Goal: Task Accomplishment & Management: Manage account settings

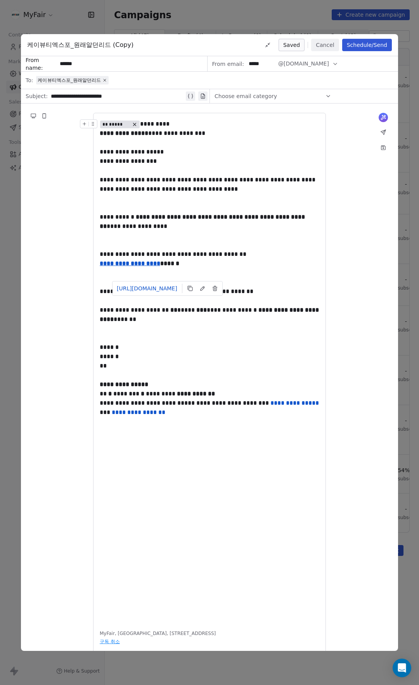
click at [336, 47] on button "Cancel" at bounding box center [325, 45] width 28 height 12
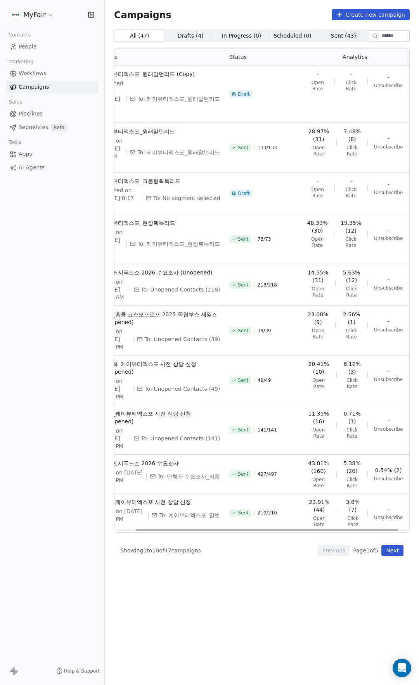
scroll to position [0, 33]
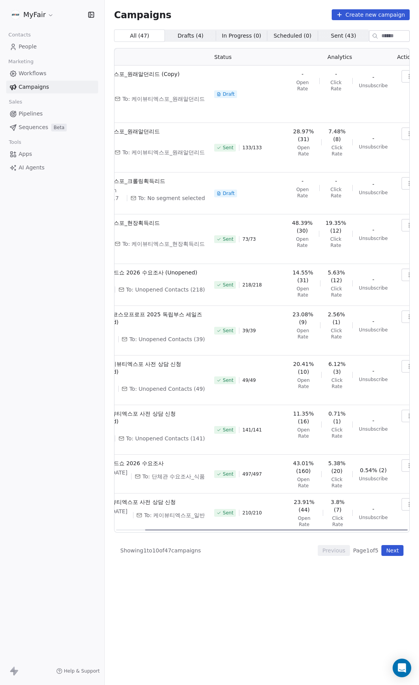
click at [406, 77] on icon "button" at bounding box center [409, 76] width 6 height 6
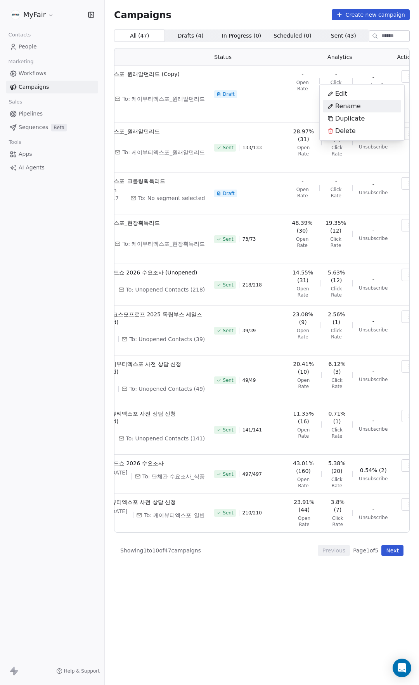
click at [350, 108] on span "Rename" at bounding box center [348, 106] width 26 height 9
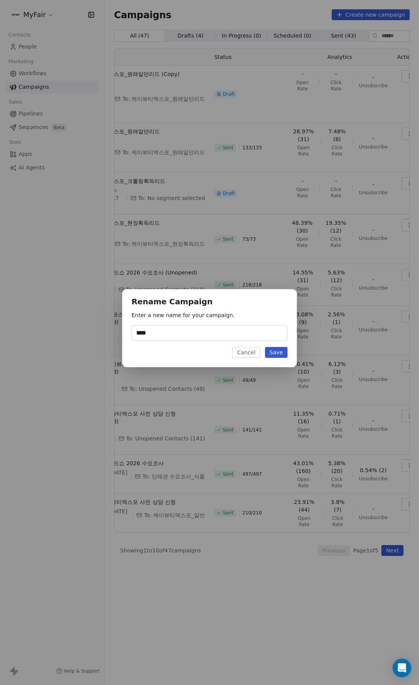
type input "****"
click at [279, 355] on button "Save" at bounding box center [276, 352] width 22 height 11
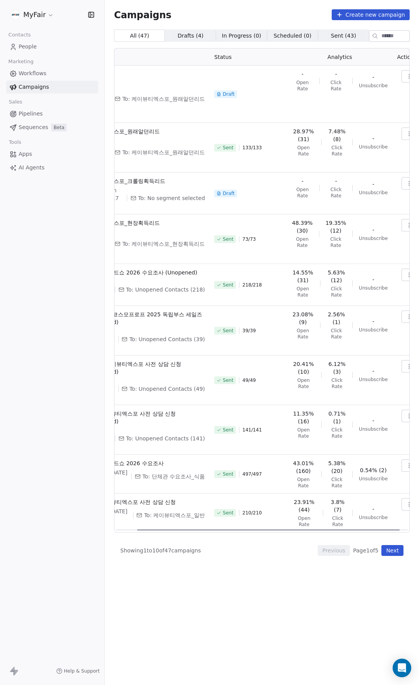
scroll to position [0, 0]
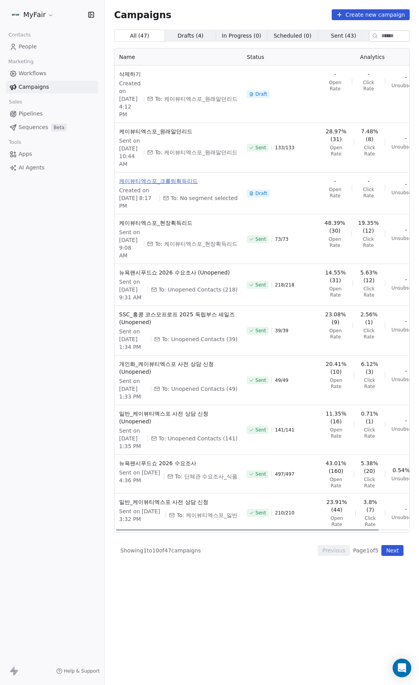
click at [187, 185] on span "케이뷰티엑스포_크롤링획득리드" at bounding box center [178, 181] width 118 height 8
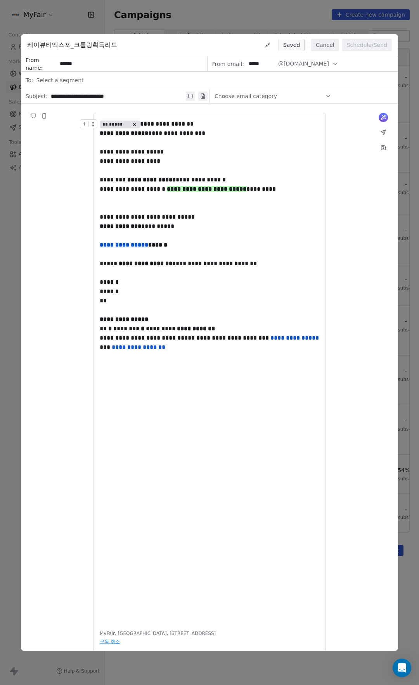
click at [135, 95] on div "**********" at bounding box center [117, 96] width 133 height 9
click at [181, 135] on div "**********" at bounding box center [209, 133] width 219 height 9
click at [175, 152] on div "**********" at bounding box center [209, 151] width 219 height 9
click at [157, 166] on div "**********" at bounding box center [209, 161] width 219 height 9
drag, startPoint x: 201, startPoint y: 180, endPoint x: 167, endPoint y: 202, distance: 40.3
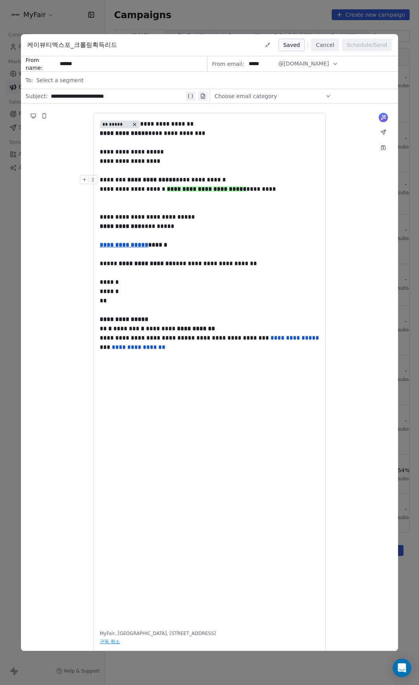
click at [176, 183] on strong "**********" at bounding box center [151, 180] width 48 height 6
click at [159, 205] on div at bounding box center [209, 207] width 219 height 9
click at [163, 220] on span "**********" at bounding box center [147, 217] width 95 height 6
click at [174, 223] on span "**********" at bounding box center [137, 226] width 74 height 6
click at [235, 230] on div "**********" at bounding box center [209, 226] width 219 height 9
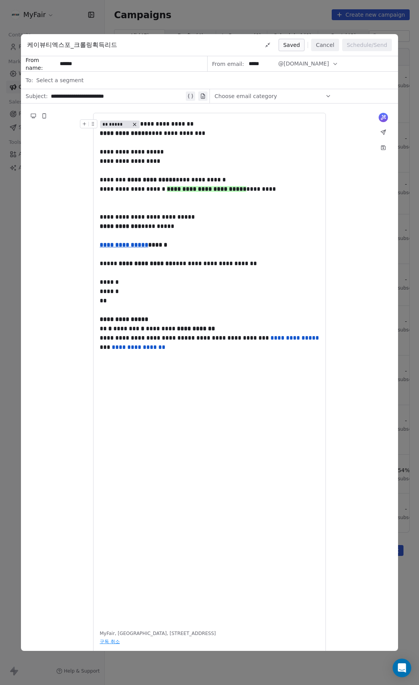
drag, startPoint x: 323, startPoint y: 45, endPoint x: 208, endPoint y: 37, distance: 115.0
click at [323, 45] on button "Cancel" at bounding box center [325, 45] width 28 height 12
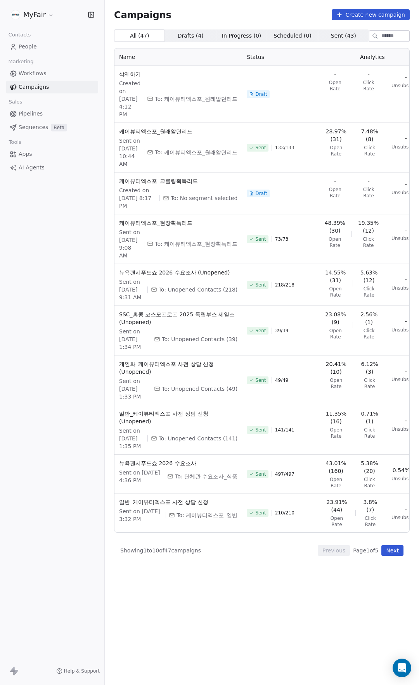
click at [25, 44] on span "People" at bounding box center [28, 47] width 18 height 8
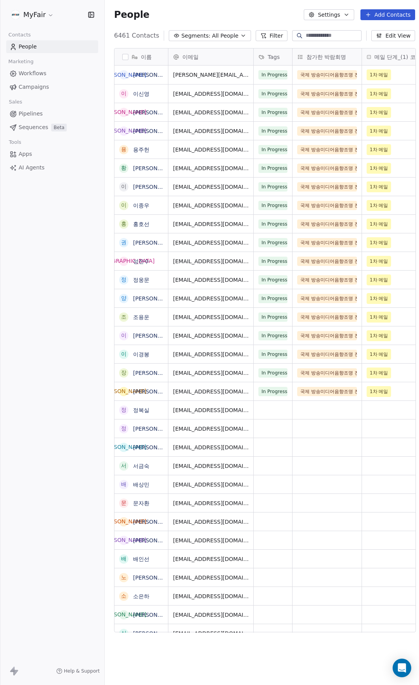
scroll to position [597, 314]
click at [204, 33] on button "Segments: All People" at bounding box center [210, 35] width 82 height 11
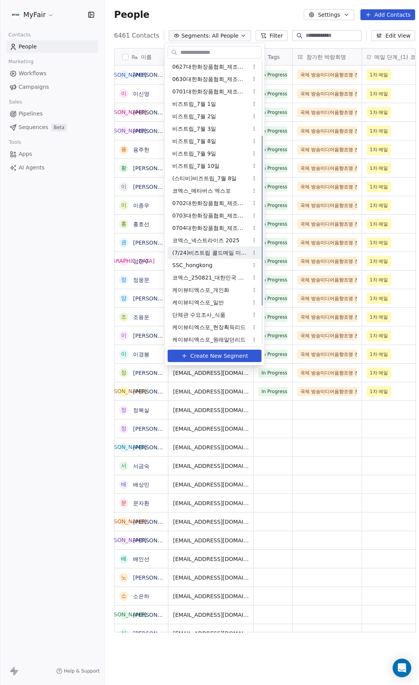
scroll to position [190, 0]
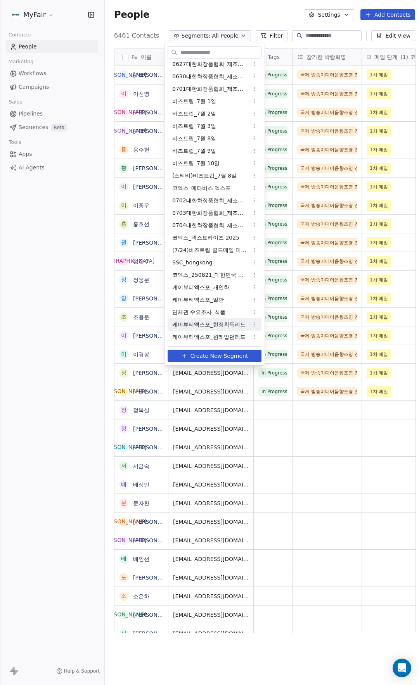
click at [389, 17] on html "MyFair Contacts People Marketing Workflows Campaigns Sales Pipelines Sequences …" at bounding box center [209, 342] width 419 height 685
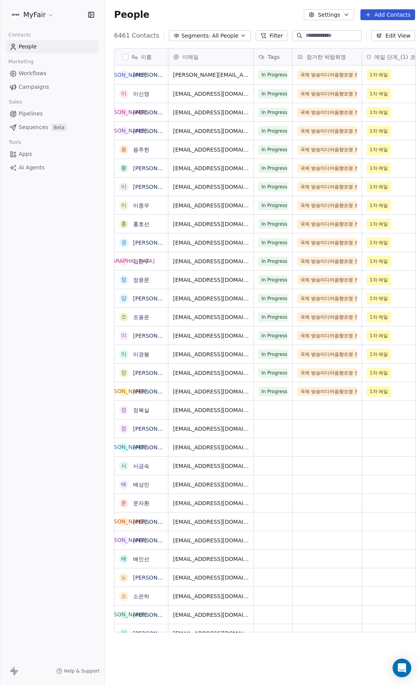
click at [394, 13] on button "Add Contacts" at bounding box center [387, 14] width 55 height 11
click at [395, 45] on span "Import from CSV" at bounding box center [381, 44] width 45 height 8
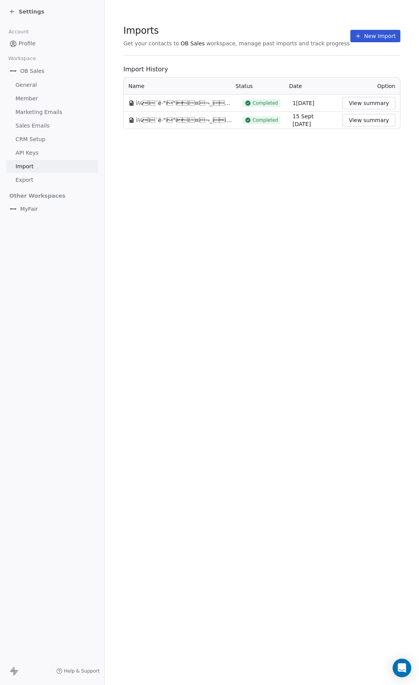
click at [362, 35] on button "New Import" at bounding box center [375, 36] width 50 height 12
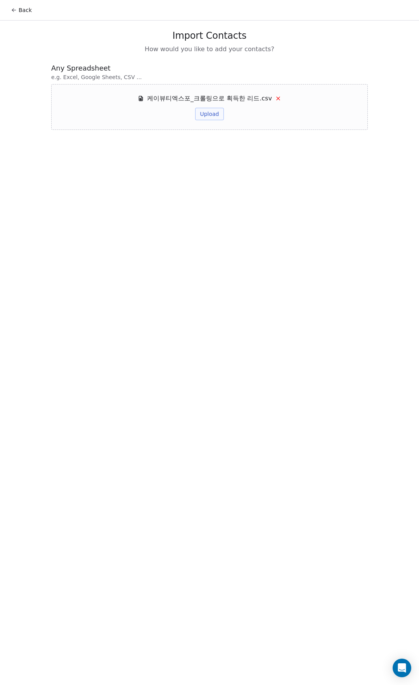
click at [216, 116] on button "Upload" at bounding box center [209, 114] width 28 height 12
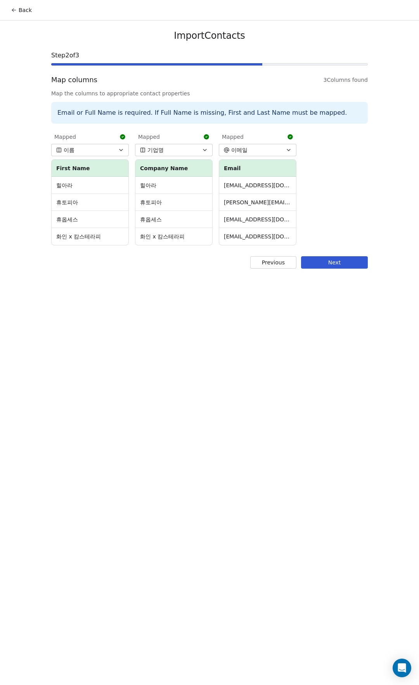
click at [342, 267] on button "Next" at bounding box center [334, 262] width 67 height 12
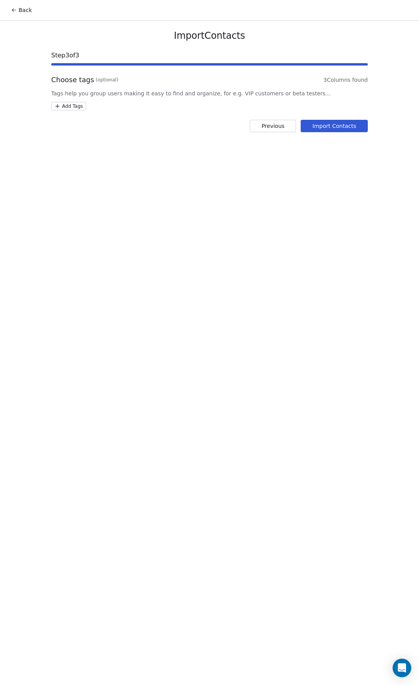
click at [73, 104] on html "Back Import Contacts Step 3 of 3 Choose tags (optional) 3 Columns found Tags he…" at bounding box center [209, 342] width 419 height 685
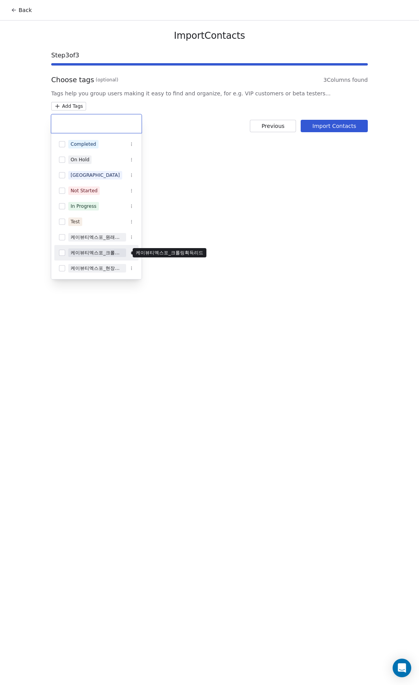
click at [95, 249] on span "케이뷰티엑스포_크롤링획득리드" at bounding box center [97, 253] width 58 height 9
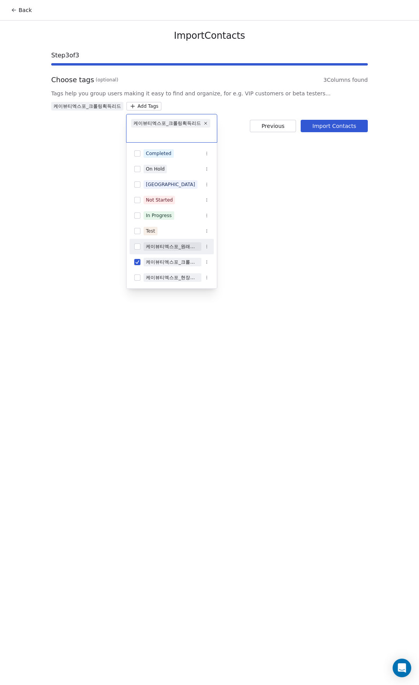
click at [331, 126] on html "Back Import Contacts Step 3 of 3 Choose tags (optional) 3 Columns found Tags he…" at bounding box center [209, 342] width 419 height 685
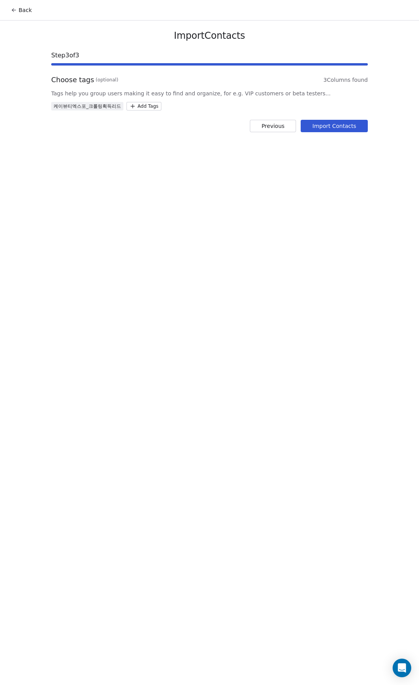
click at [345, 120] on button "Import Contacts" at bounding box center [333, 126] width 67 height 12
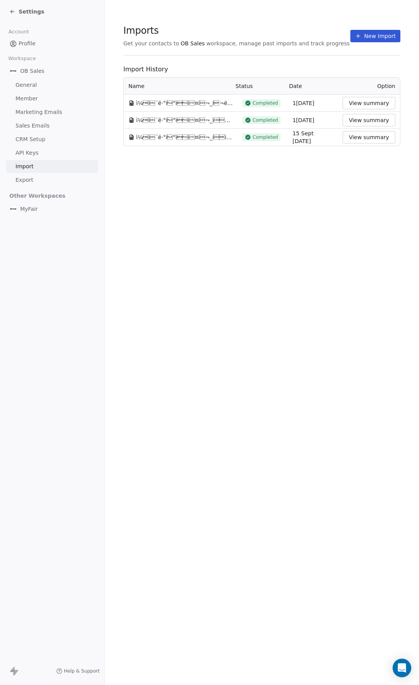
click at [331, 181] on div "Imports Get your contacts to OB Sales workspace, manage past imports and track …" at bounding box center [262, 342] width 314 height 685
click at [35, 10] on span "Settings" at bounding box center [32, 12] width 26 height 8
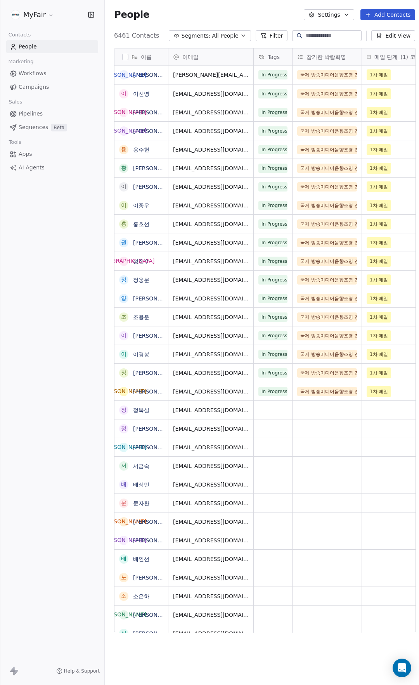
scroll to position [597, 314]
click at [37, 84] on span "Campaigns" at bounding box center [34, 87] width 30 height 8
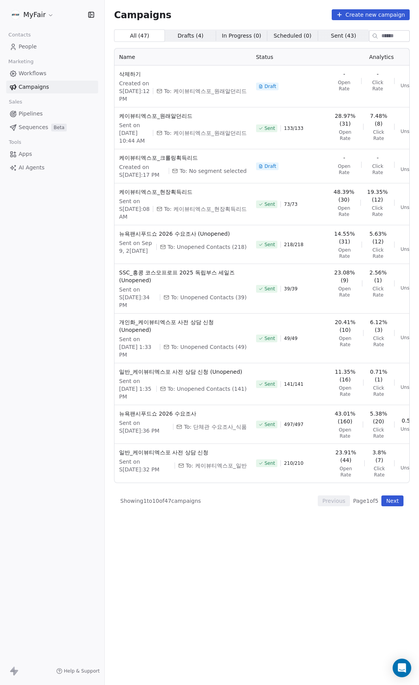
click at [29, 45] on span "People" at bounding box center [28, 47] width 18 height 8
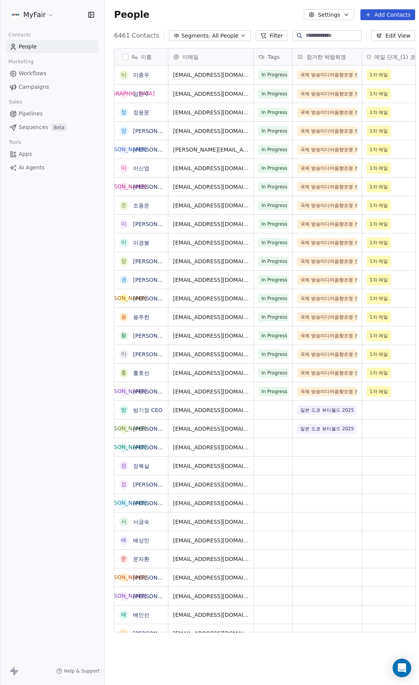
scroll to position [597, 314]
click at [212, 35] on span "All People" at bounding box center [225, 36] width 26 height 8
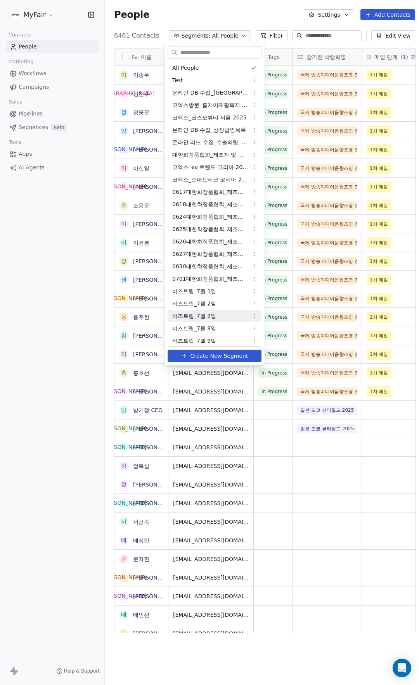
drag, startPoint x: 230, startPoint y: 354, endPoint x: 222, endPoint y: 351, distance: 9.0
click at [230, 354] on span "Create New Segment" at bounding box center [219, 356] width 58 height 8
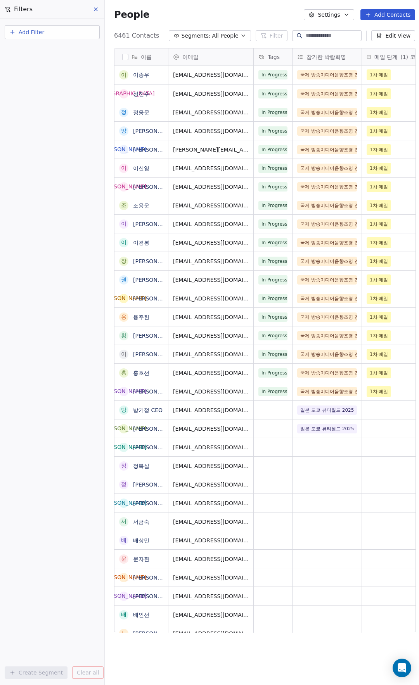
click at [52, 37] on button "Add Filter" at bounding box center [52, 32] width 95 height 14
click at [54, 53] on span "Contact properties" at bounding box center [38, 51] width 50 height 8
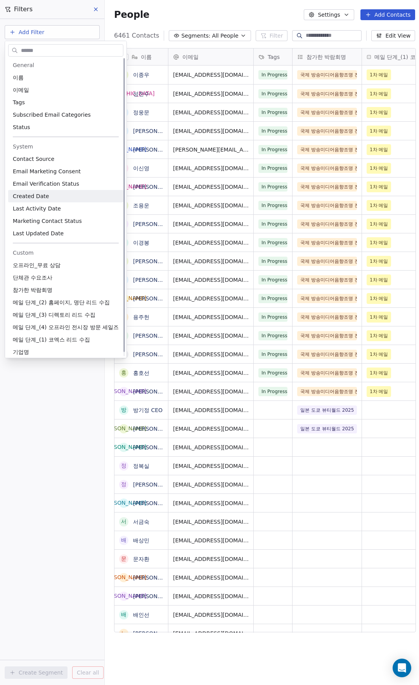
scroll to position [0, 0]
click at [52, 104] on div "Tags" at bounding box center [66, 103] width 106 height 8
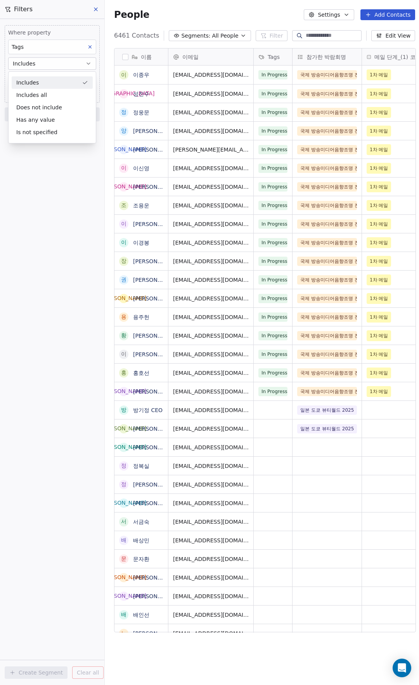
click at [52, 82] on div "Includes" at bounding box center [52, 82] width 81 height 12
click at [48, 79] on body "MyFair Contacts People Marketing Workflows Campaigns Sales Pipelines Sequences …" at bounding box center [209, 342] width 419 height 685
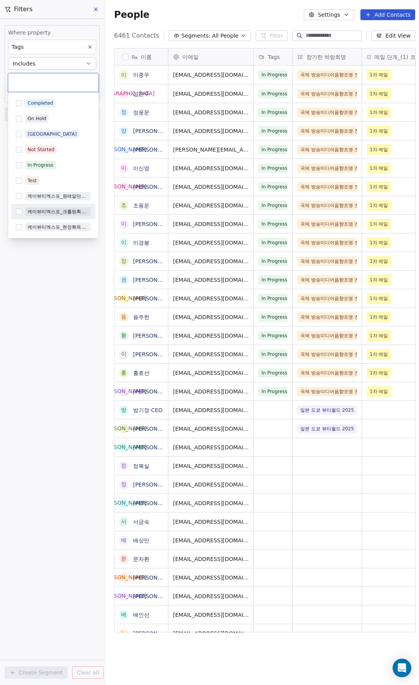
click at [76, 213] on div "케이뷰티엑스포_크롤링획득리드" at bounding box center [58, 211] width 61 height 7
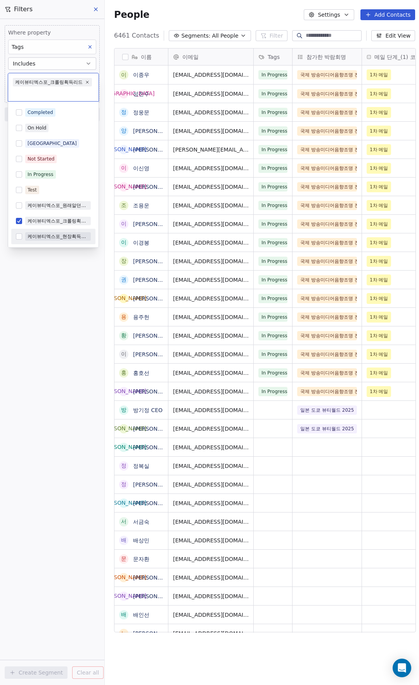
click at [61, 325] on html "MyFair Contacts People Marketing Workflows Campaigns Sales Pipelines Sequences …" at bounding box center [209, 342] width 419 height 685
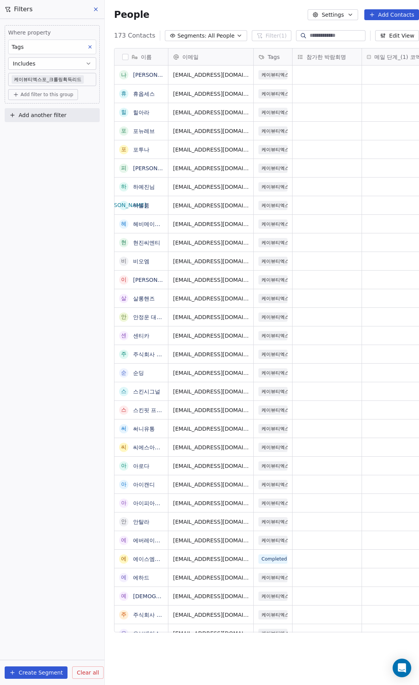
scroll to position [597, 318]
click at [49, 668] on button "Create Segment" at bounding box center [36, 673] width 63 height 12
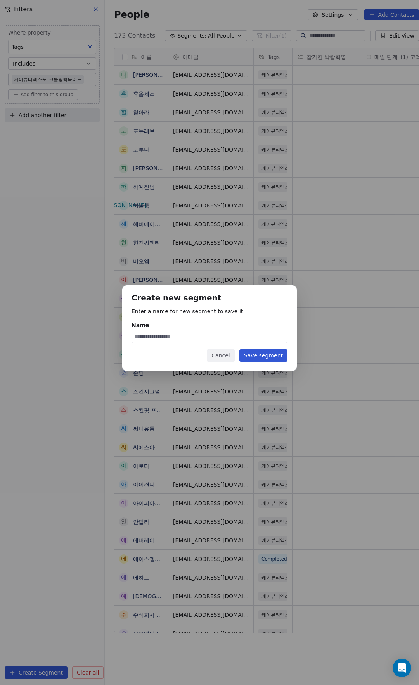
click at [258, 344] on div "Create new segment Enter a name for new segment to save it Name Cancel Save seg…" at bounding box center [209, 328] width 174 height 86
click at [257, 339] on input "Name" at bounding box center [209, 337] width 155 height 12
click at [258, 337] on input "Name" at bounding box center [209, 337] width 155 height 12
type input "*"
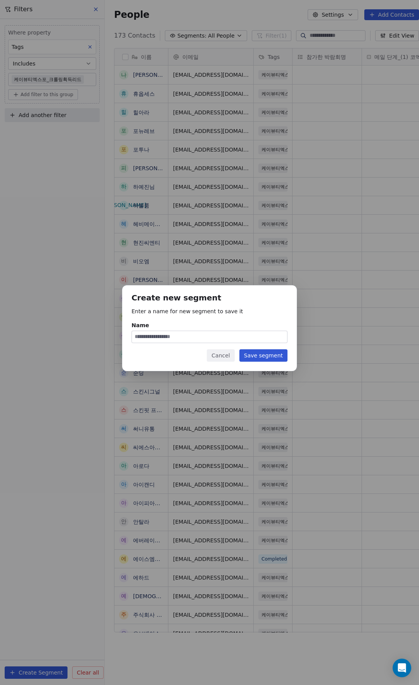
type input "*"
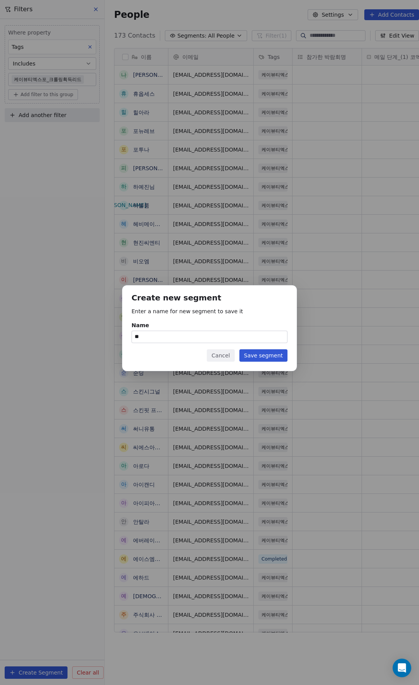
type input "*"
type input "**********"
click at [269, 349] on div "**********" at bounding box center [209, 328] width 174 height 86
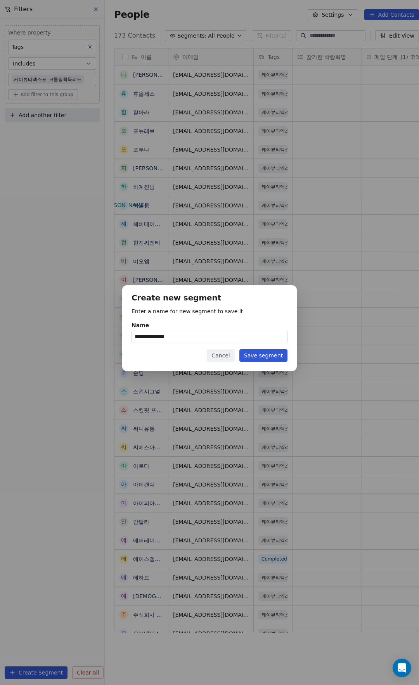
click at [270, 358] on button "Save segment" at bounding box center [263, 355] width 48 height 12
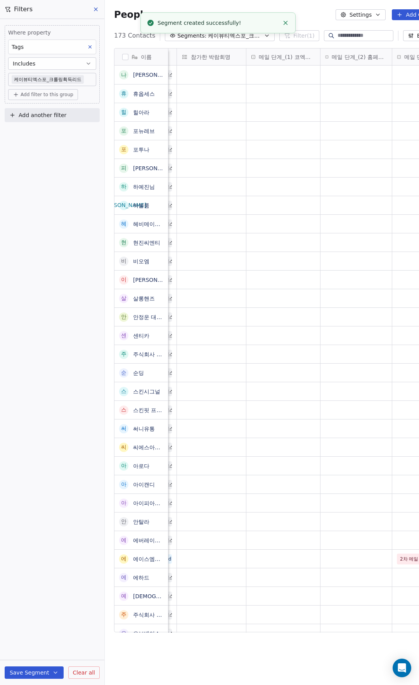
scroll to position [0, 0]
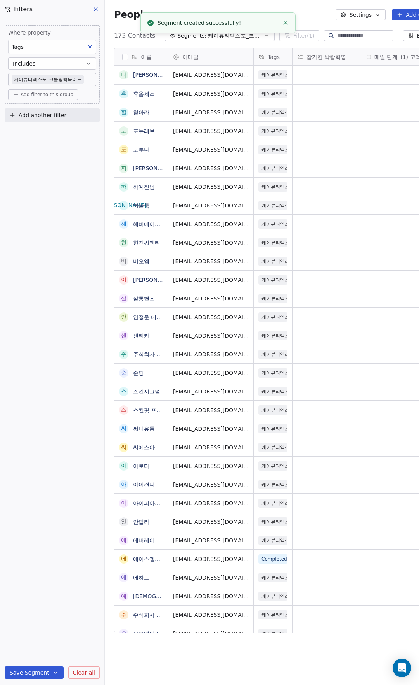
drag, startPoint x: 93, startPoint y: 6, endPoint x: 92, endPoint y: 15, distance: 9.4
click at [94, 6] on button at bounding box center [96, 9] width 12 height 11
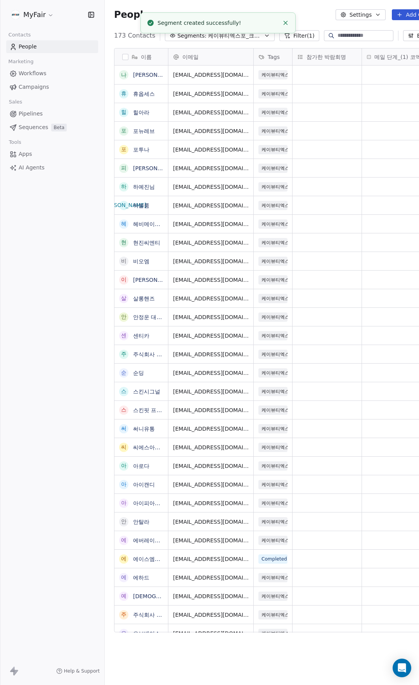
click at [36, 85] on span "Campaigns" at bounding box center [34, 87] width 30 height 8
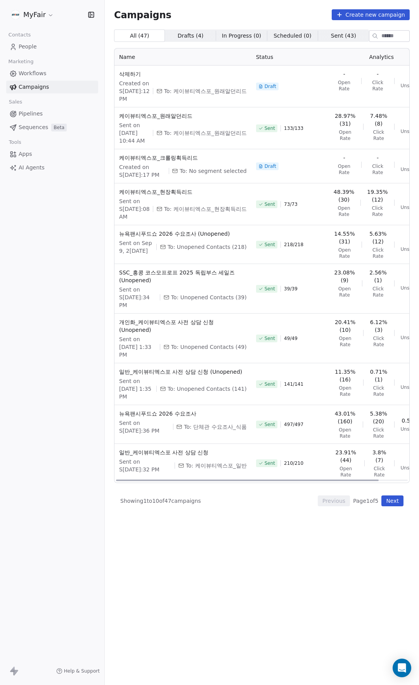
click at [177, 183] on td "케이뷰티엑스포_크롤링획득리드 Created on Sep 15, 2025, 8:17 PM To: No segment selected" at bounding box center [182, 166] width 137 height 34
click at [177, 162] on span "케이뷰티엑스포_크롤링획득리드" at bounding box center [183, 158] width 128 height 8
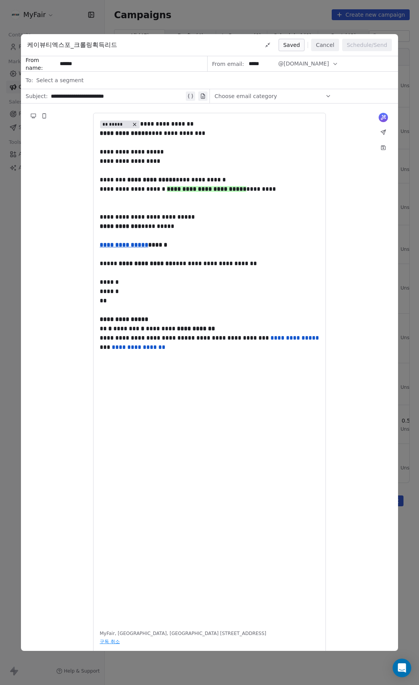
click at [69, 80] on span "Select a segment" at bounding box center [59, 80] width 47 height 8
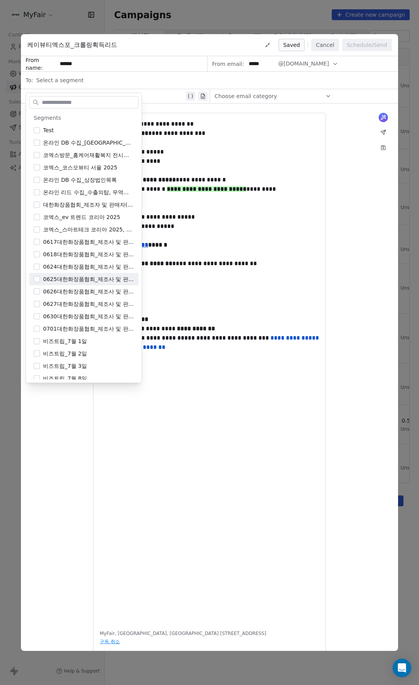
scroll to position [216, 0]
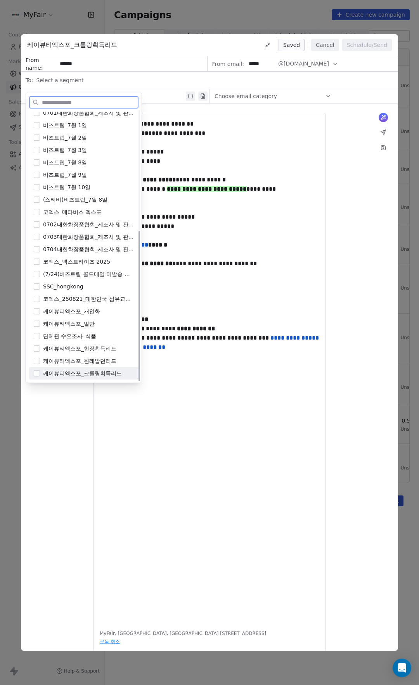
click at [98, 372] on span "케이뷰티엑스포_크롤링획득리드" at bounding box center [82, 374] width 79 height 8
click at [302, 400] on div "**********" at bounding box center [209, 370] width 219 height 503
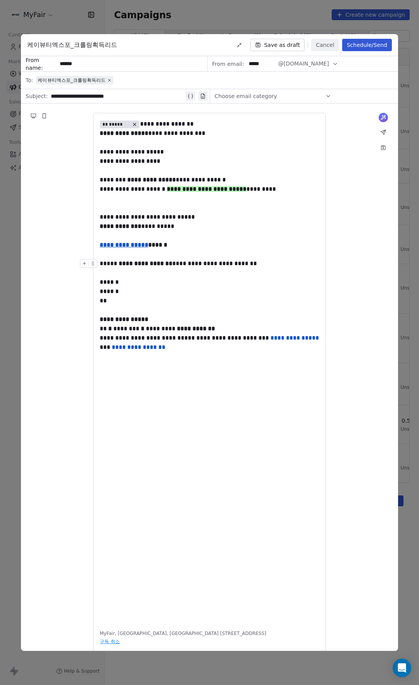
click at [134, 262] on strong "**********" at bounding box center [146, 264] width 54 height 6
click at [279, 43] on button "Save as draft" at bounding box center [277, 45] width 55 height 12
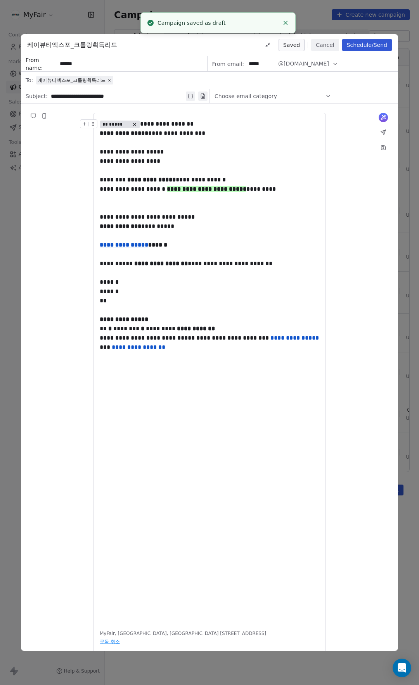
click at [370, 45] on button "Schedule/Send" at bounding box center [367, 45] width 50 height 12
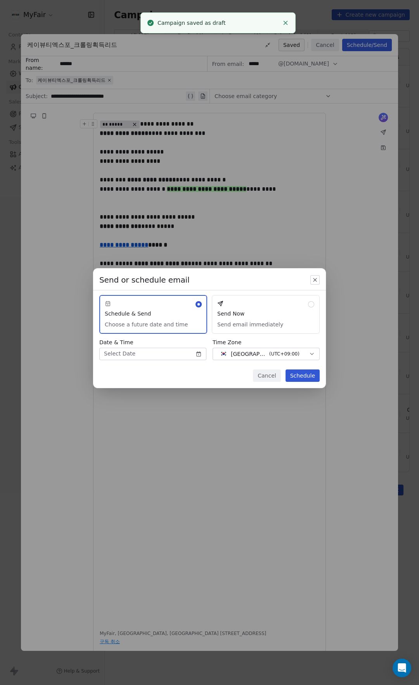
click at [166, 352] on body "MyFair Contacts People Marketing Workflows Campaigns Sales Pipelines Sequences …" at bounding box center [209, 342] width 419 height 685
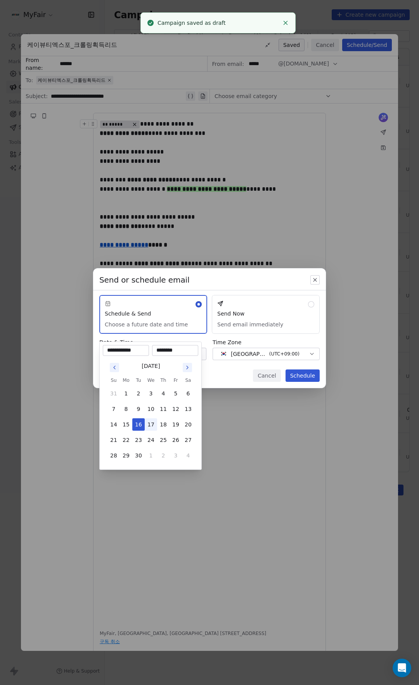
click at [149, 427] on button "17" at bounding box center [151, 424] width 12 height 12
type input "**********"
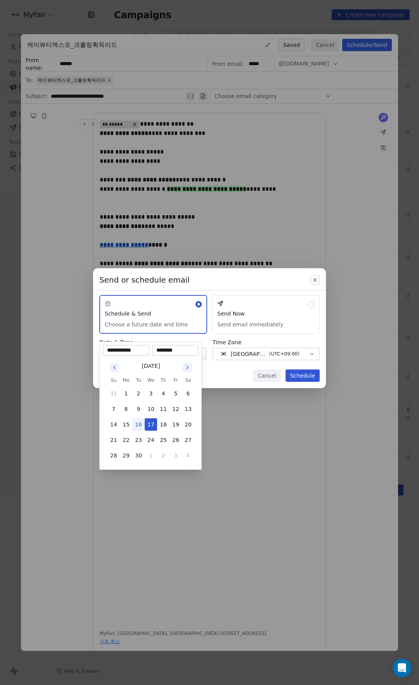
click at [161, 351] on input "********" at bounding box center [175, 351] width 43 height 8
type input "********"
click at [238, 375] on div "Send or schedule email Schedule & Send Choose a future date and time Send Now S…" at bounding box center [209, 342] width 419 height 173
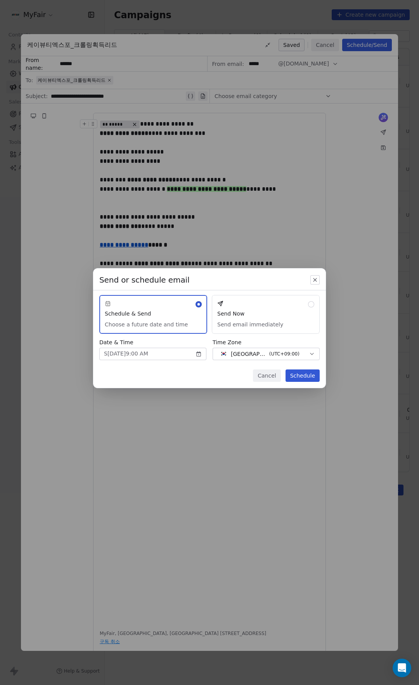
click at [308, 378] on button "Schedule" at bounding box center [302, 376] width 34 height 12
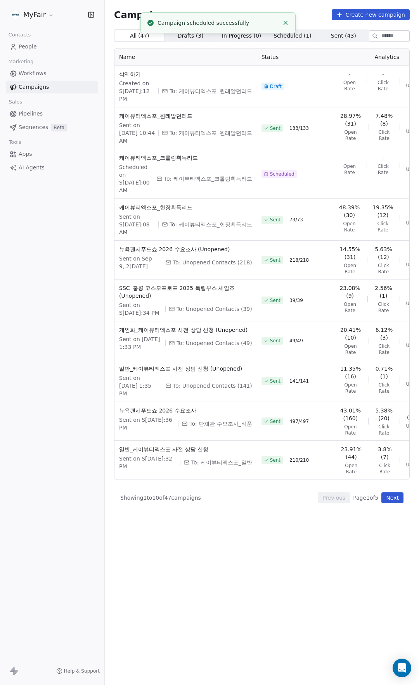
click at [303, 12] on div "Campaigns Create new campaign" at bounding box center [261, 14] width 295 height 11
